Goal: Information Seeking & Learning: Learn about a topic

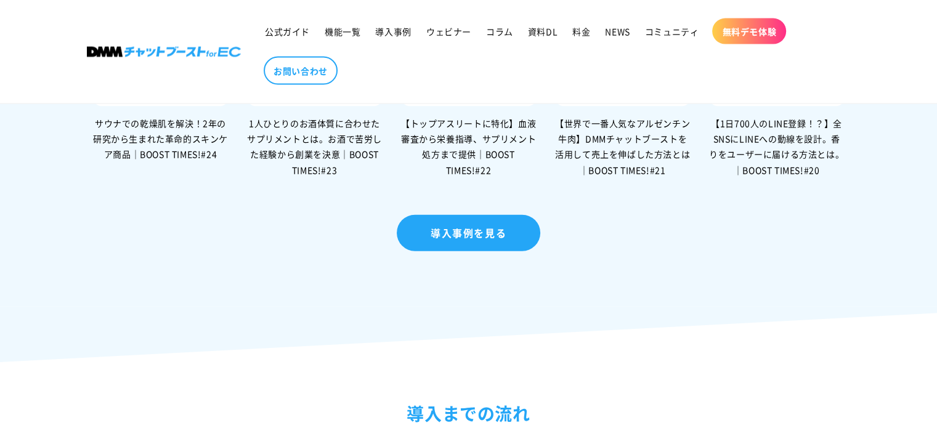
scroll to position [2362, 0]
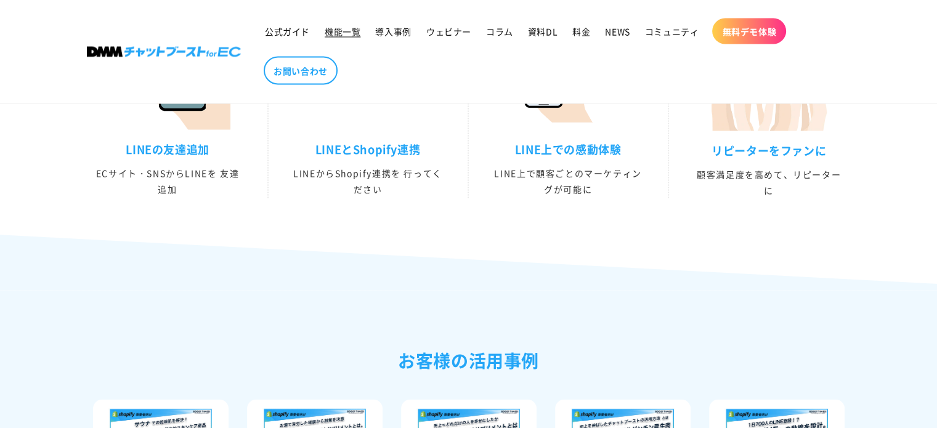
click at [343, 37] on link "機能一覧" at bounding box center [342, 31] width 50 height 26
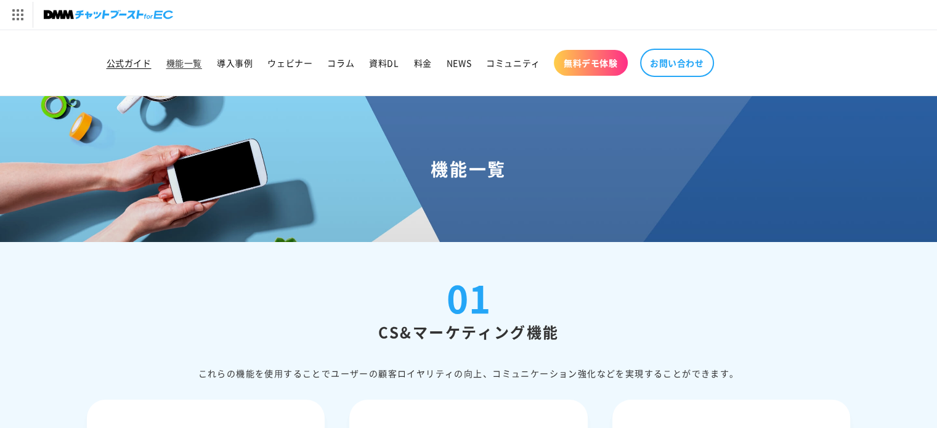
click at [140, 67] on span "公式ガイド" at bounding box center [129, 62] width 45 height 11
click at [132, 57] on span "公式ガイド" at bounding box center [129, 62] width 45 height 11
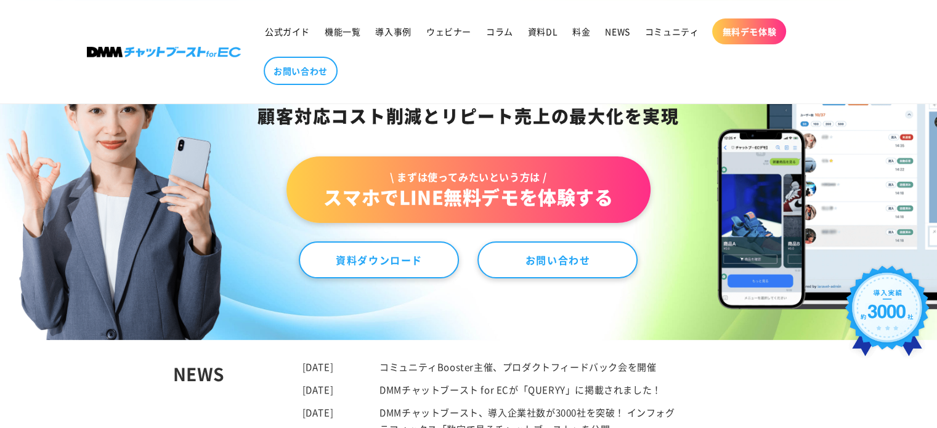
scroll to position [123, 0]
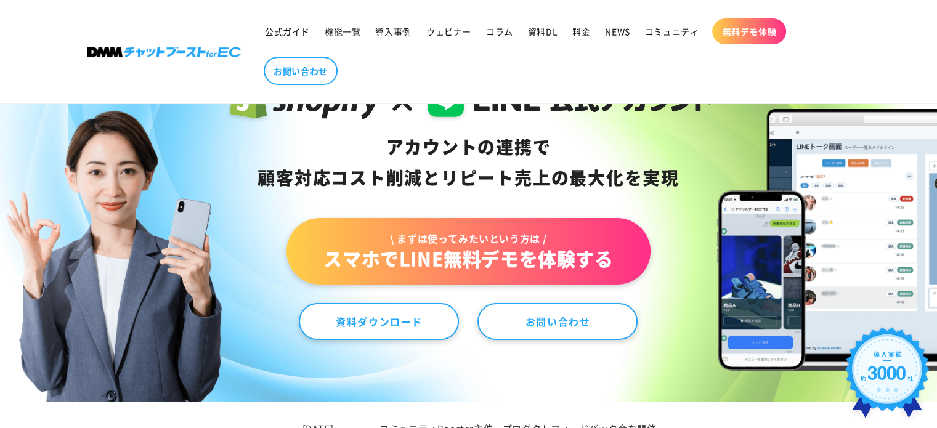
click at [385, 342] on div "アカウントの連携で 顧客対応コスト削減と リピート売上の 最大化を実現 \ まずは使ってみたいという方は / スマホでLINE無料デモを体験する 資料ダウンロ…" at bounding box center [468, 206] width 937 height 390
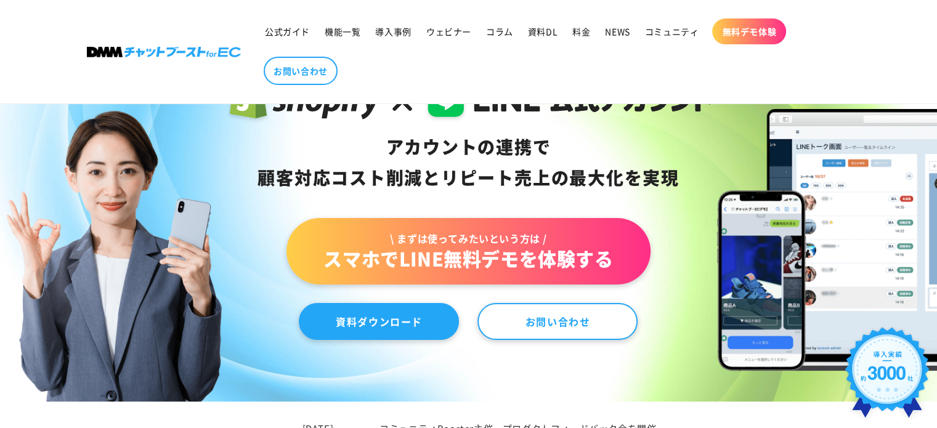
click at [382, 334] on link "資料ダウンロード" at bounding box center [379, 321] width 160 height 37
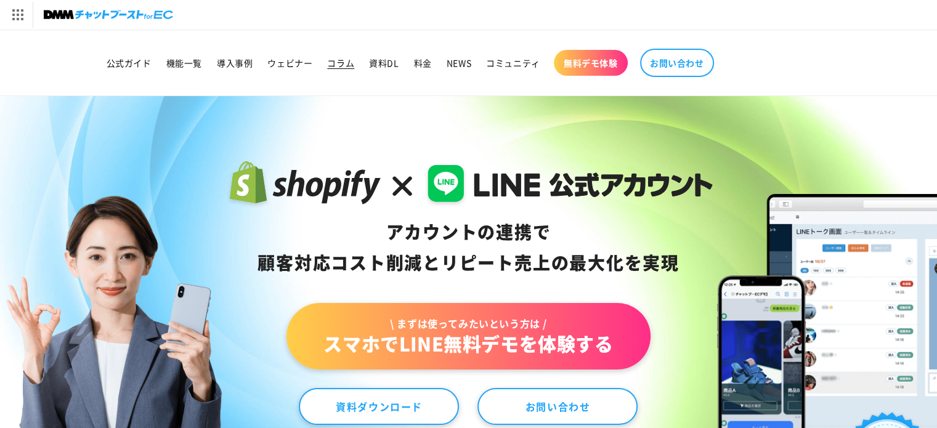
click at [348, 58] on span "コラム" at bounding box center [340, 62] width 27 height 11
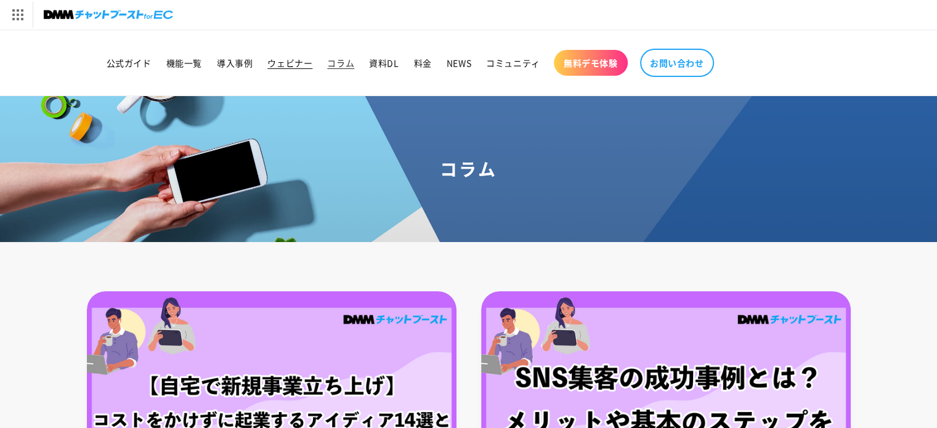
click at [293, 65] on span "ウェビナー" at bounding box center [289, 62] width 45 height 11
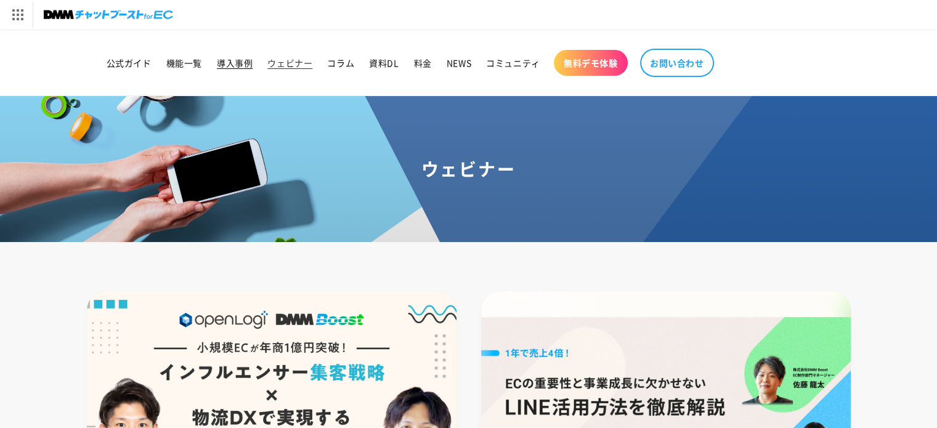
click at [232, 71] on link "導入事例" at bounding box center [234, 63] width 50 height 26
